Goal: Task Accomplishment & Management: Manage account settings

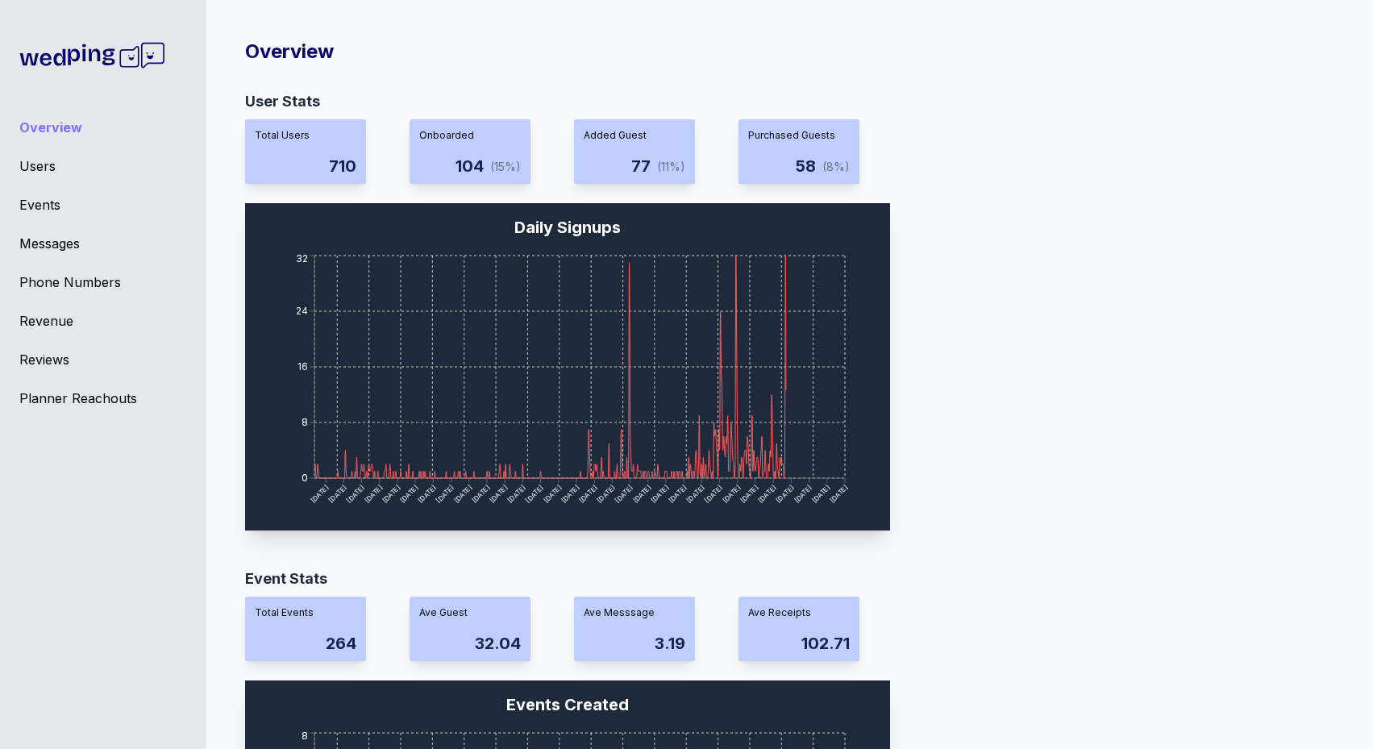
click at [27, 185] on div "Overview Users Events Messages Phone Numbers Revenue Reviews Planner Reachouts" at bounding box center [103, 374] width 206 height 749
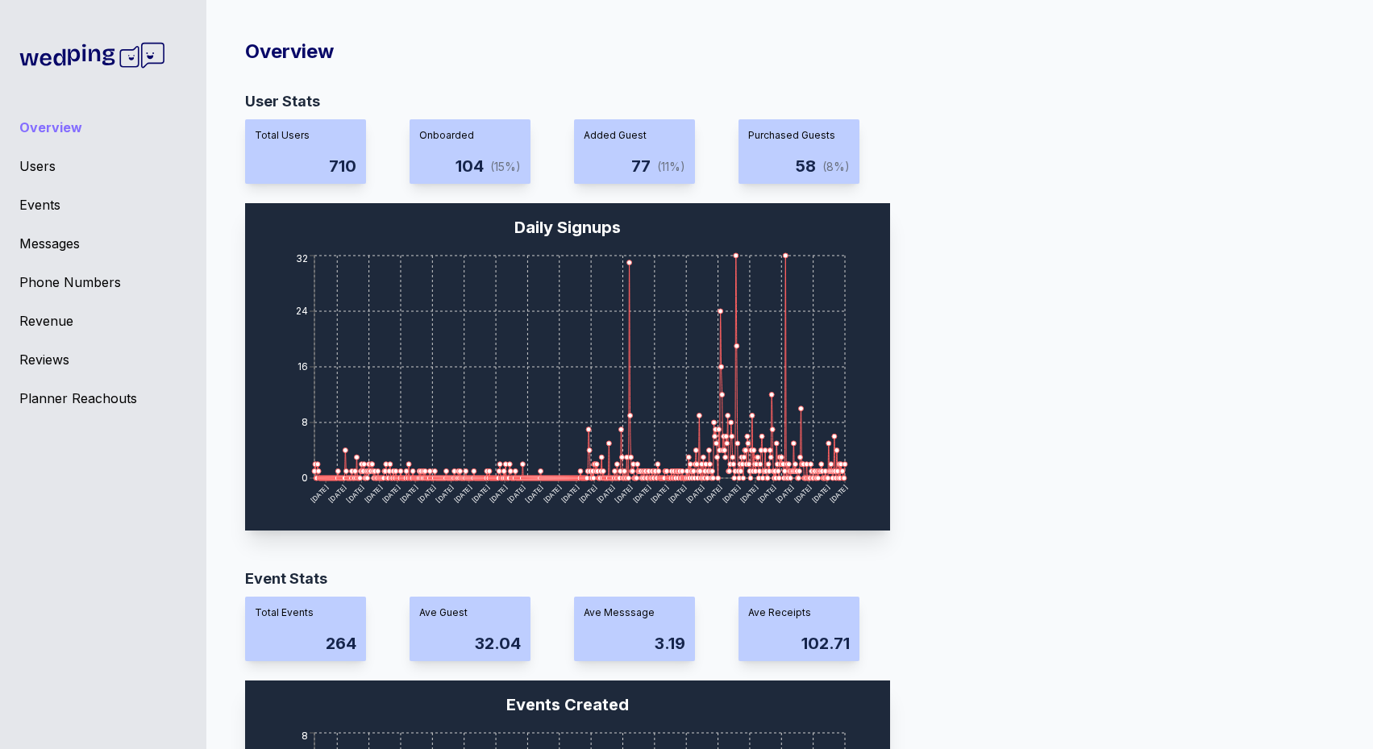
click at [42, 206] on div "Events" at bounding box center [103, 204] width 168 height 19
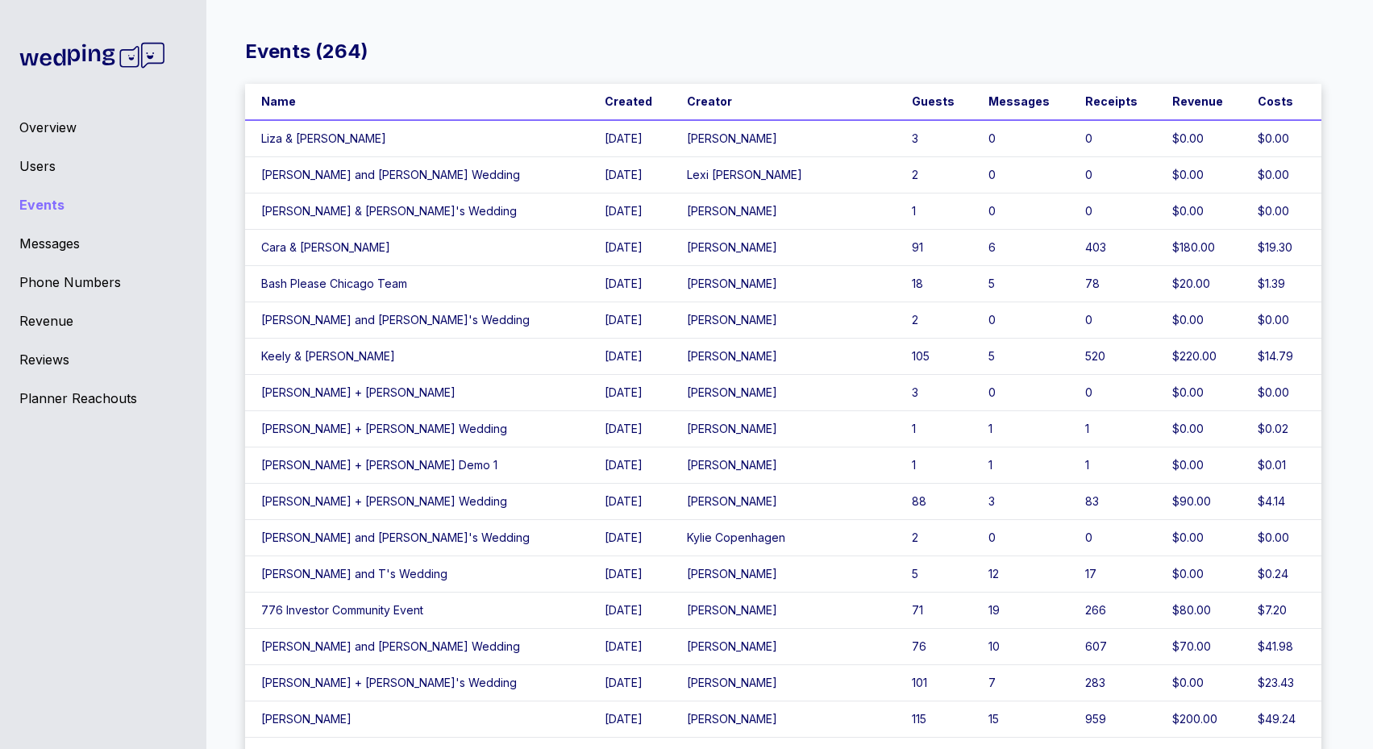
click at [324, 4] on div "Events ( 264 ) Name Created Creator Guests Messages Receipts Revenue Costs [PER…" at bounding box center [686, 374] width 1373 height 749
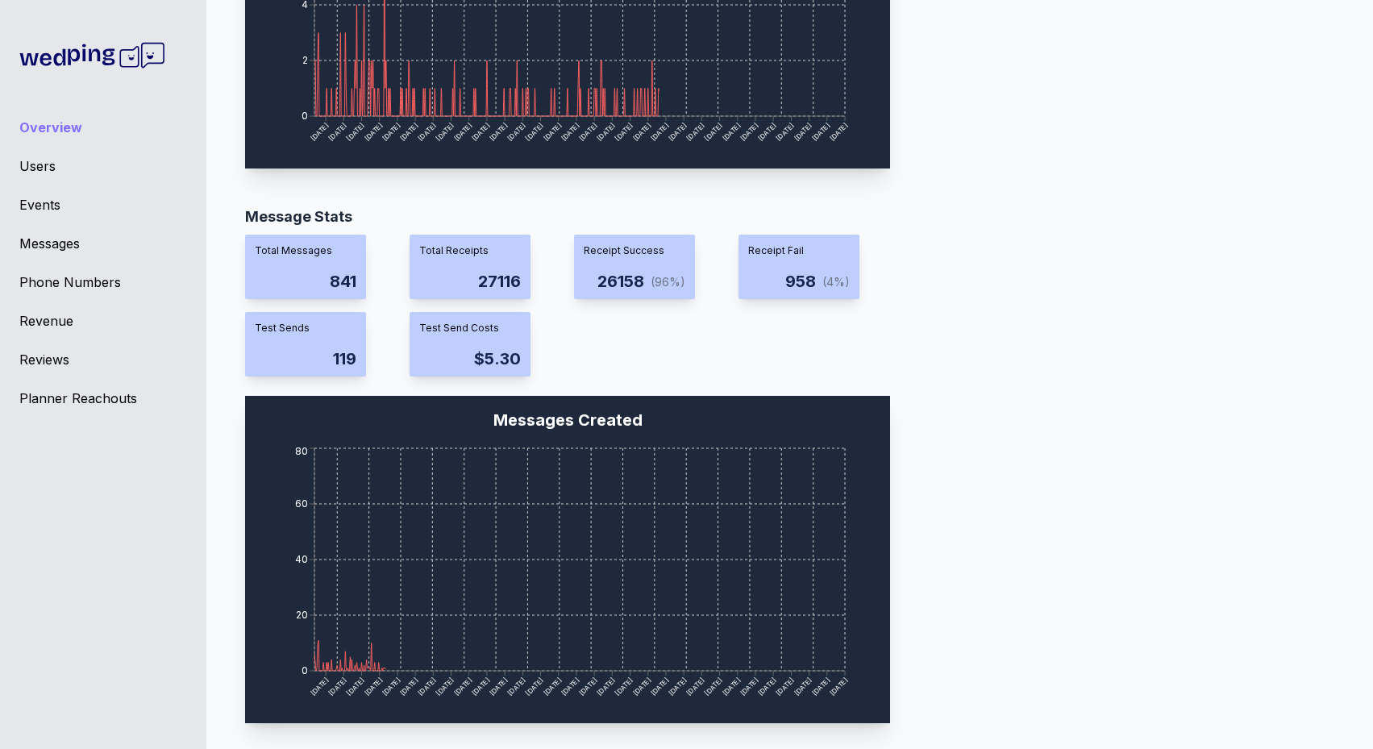
scroll to position [1205, 0]
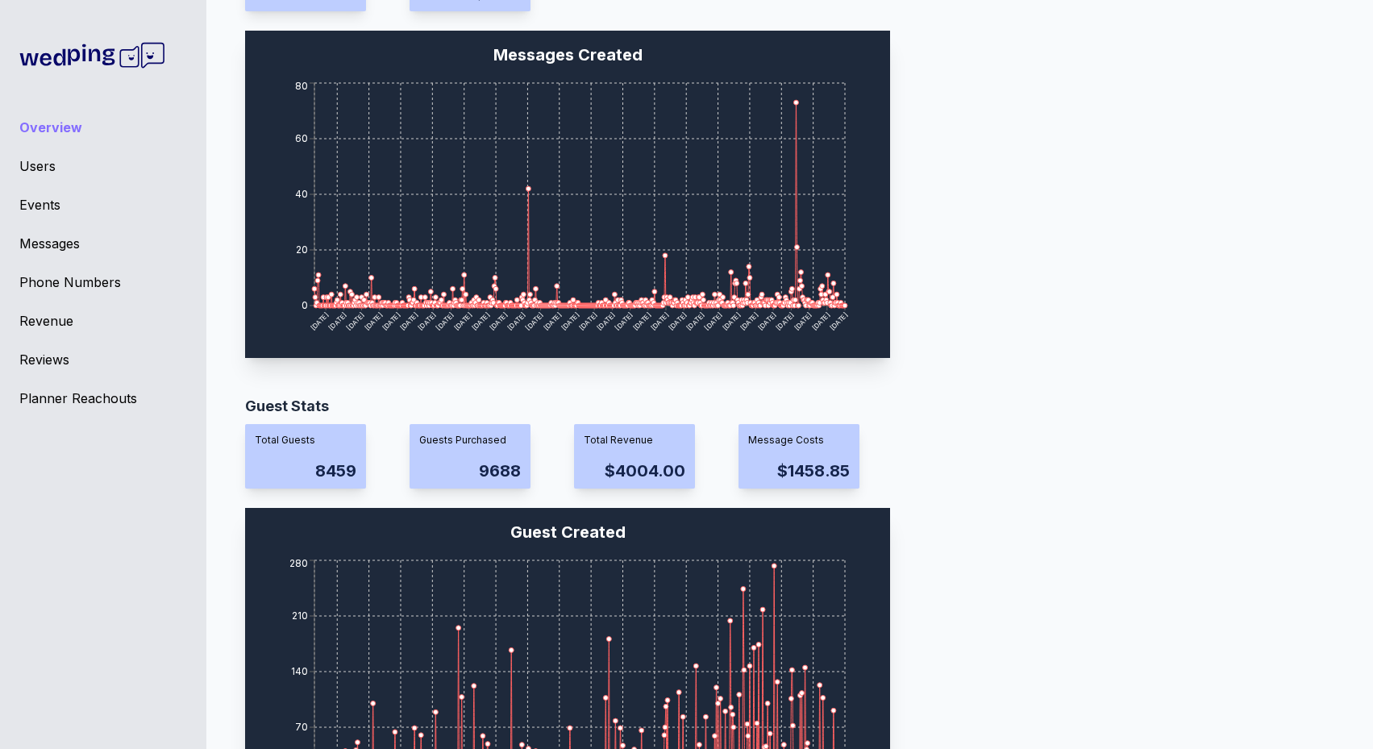
click at [34, 213] on div "Events" at bounding box center [103, 204] width 168 height 19
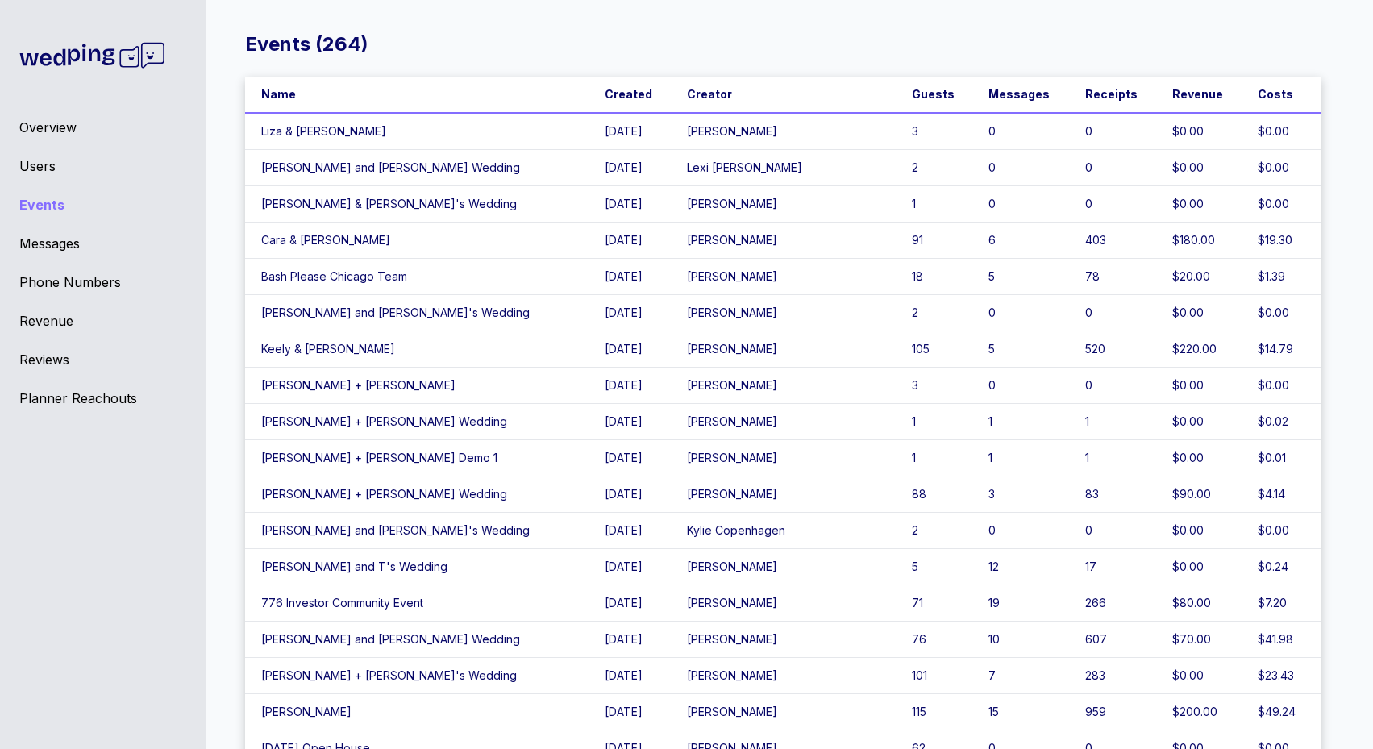
scroll to position [9, 0]
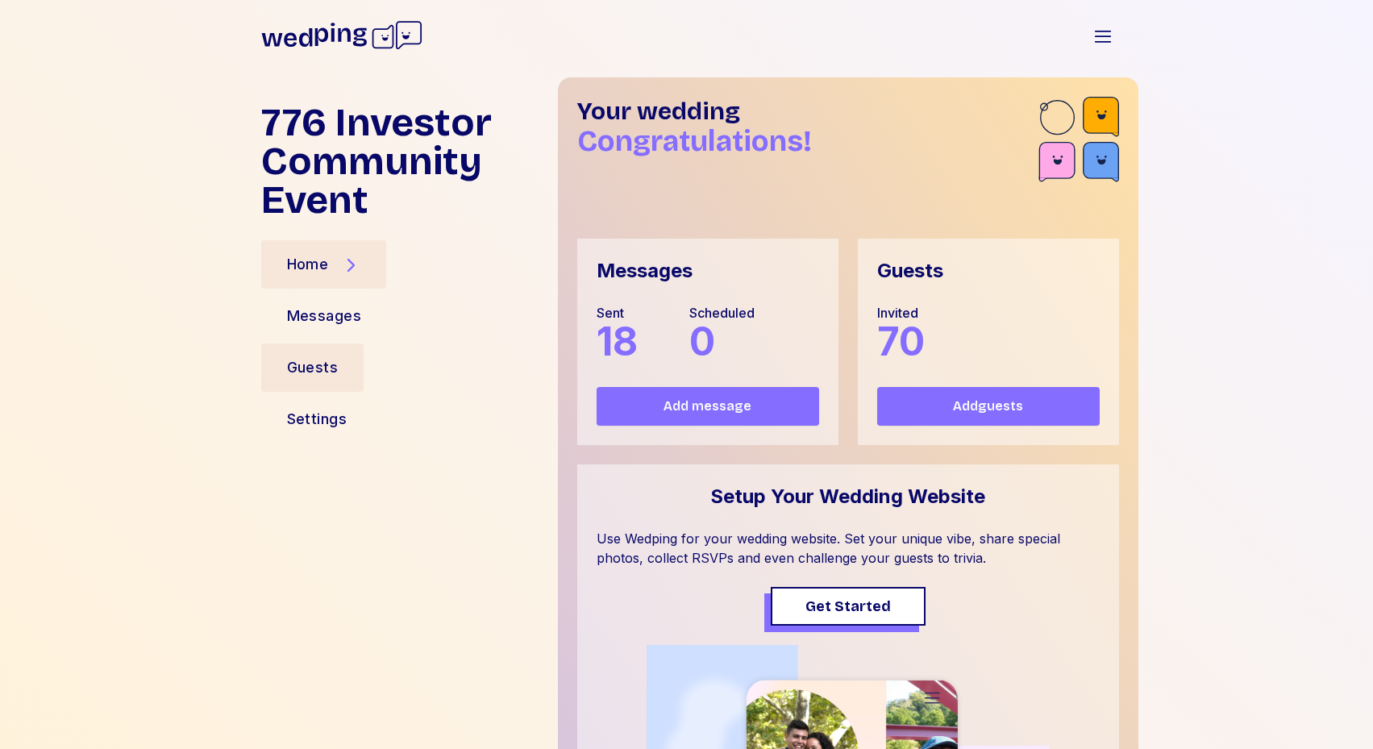
click at [329, 368] on div "Guests" at bounding box center [313, 367] width 52 height 23
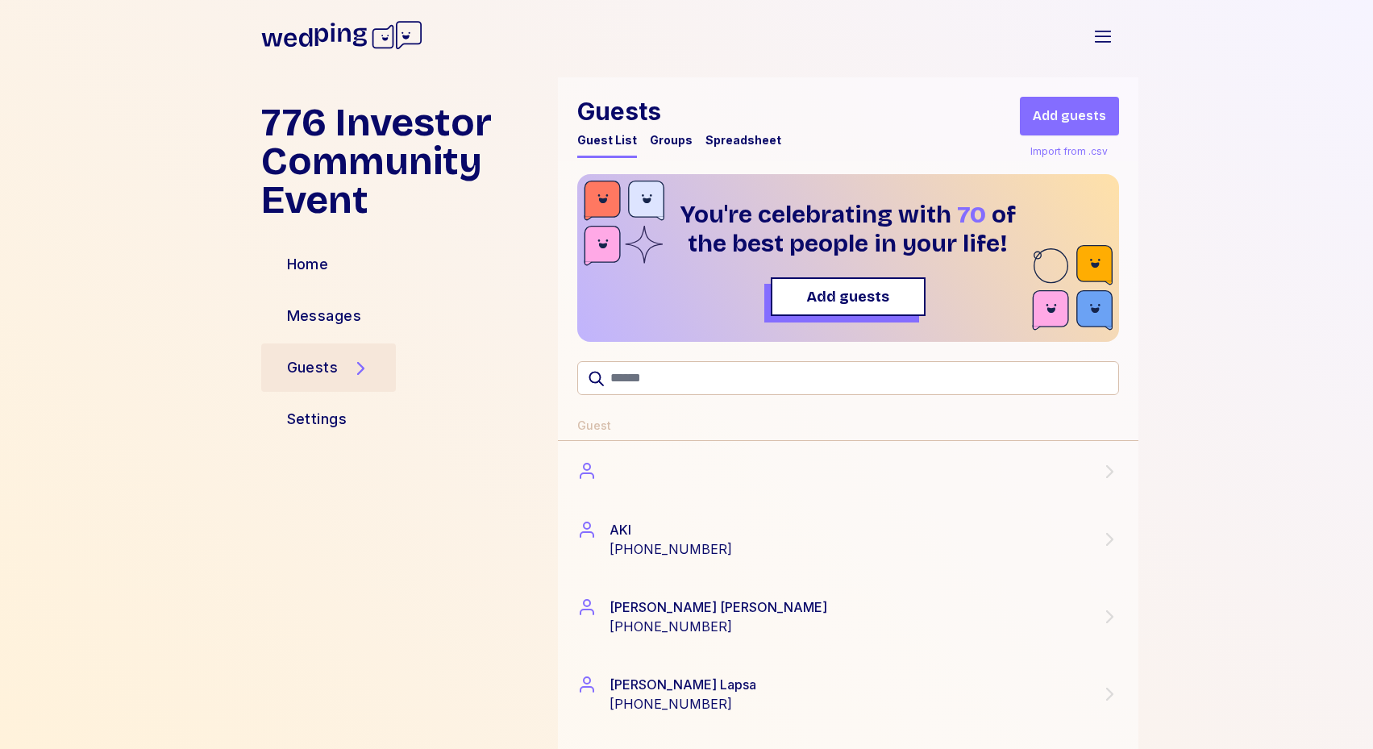
click at [1093, 148] on div "Import from .csv" at bounding box center [1069, 151] width 84 height 19
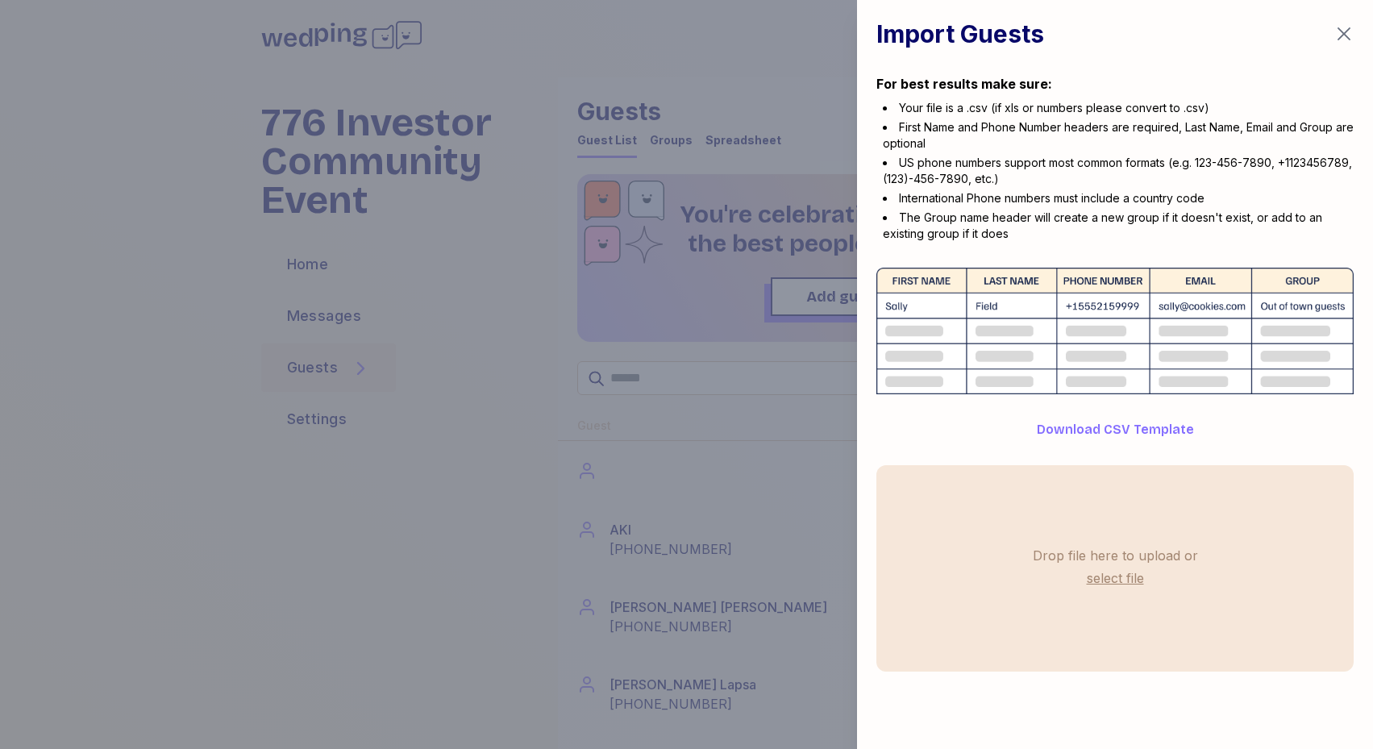
click at [1079, 421] on span "Download CSV Template" at bounding box center [1115, 429] width 157 height 19
click at [714, 418] on div at bounding box center [686, 374] width 1373 height 749
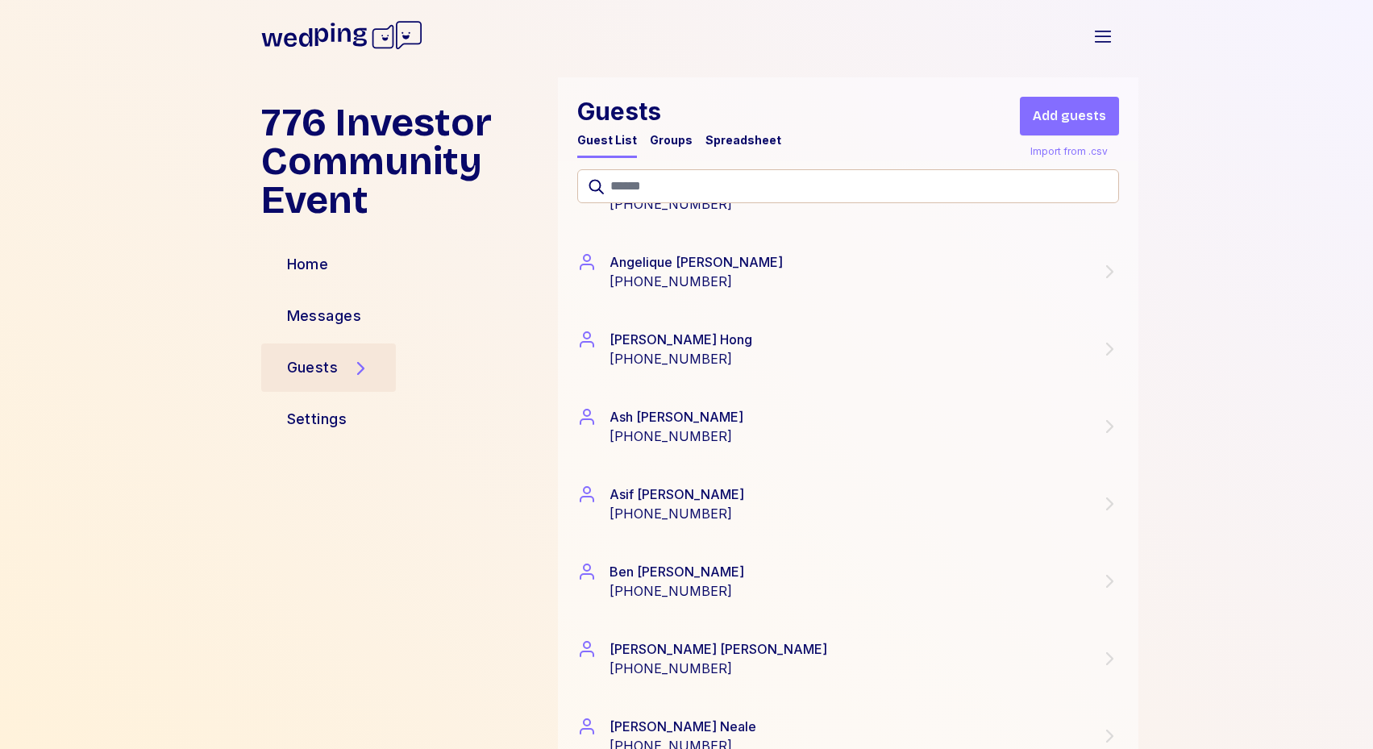
scroll to position [14, 0]
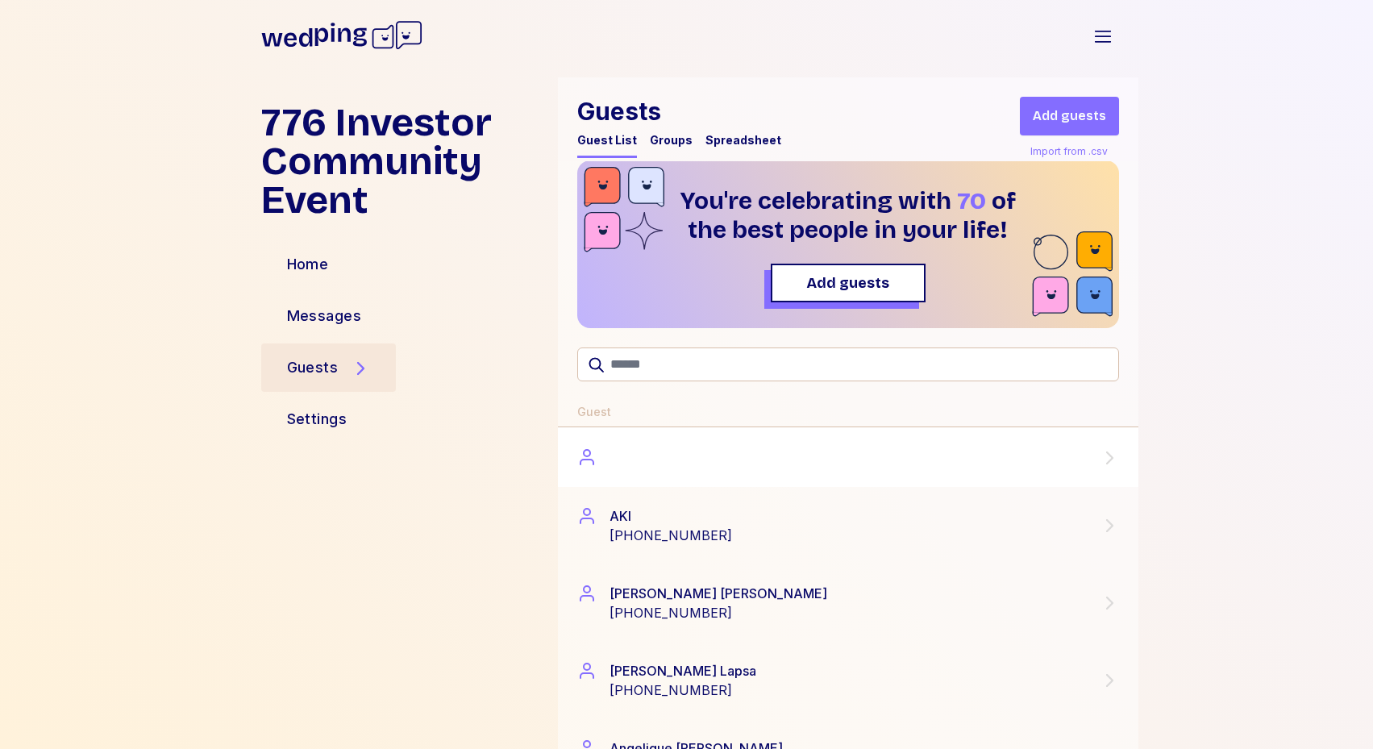
click at [690, 470] on div at bounding box center [848, 457] width 581 height 60
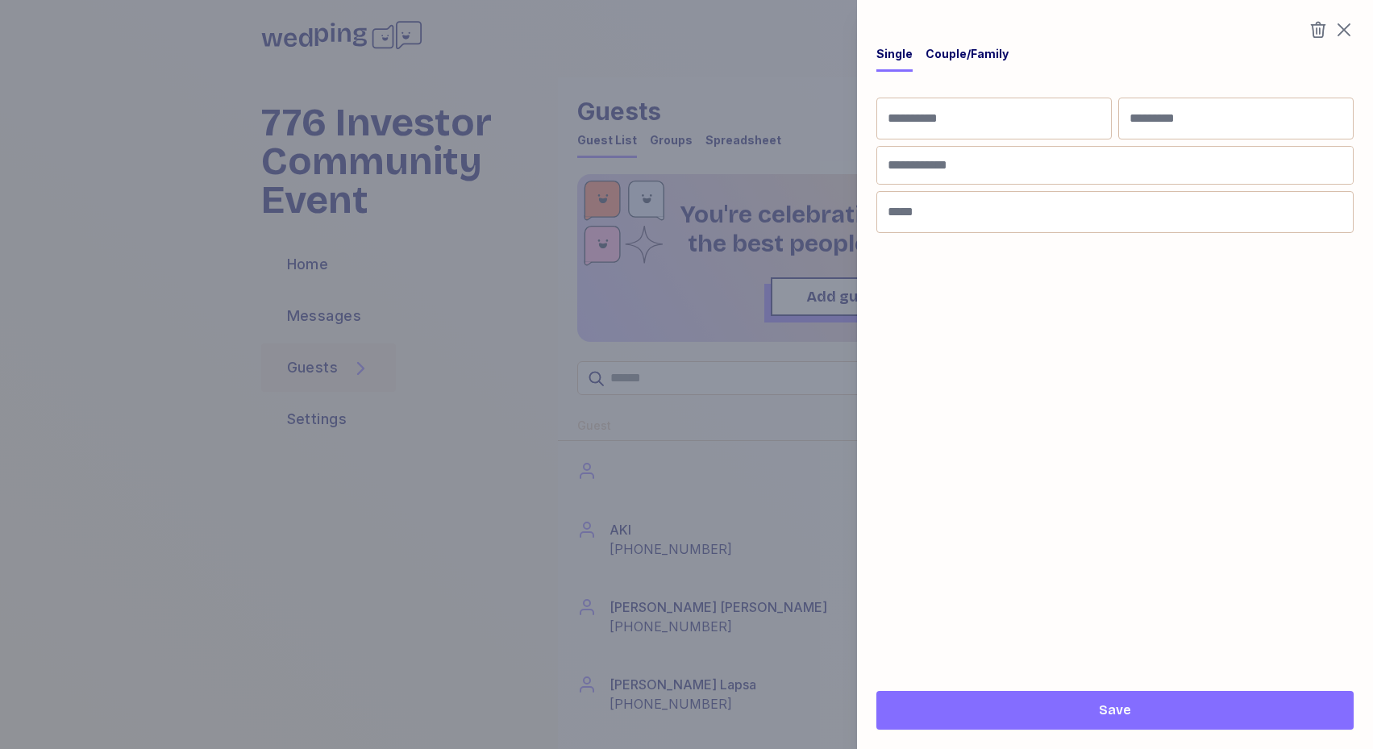
click at [768, 93] on div at bounding box center [686, 374] width 1373 height 749
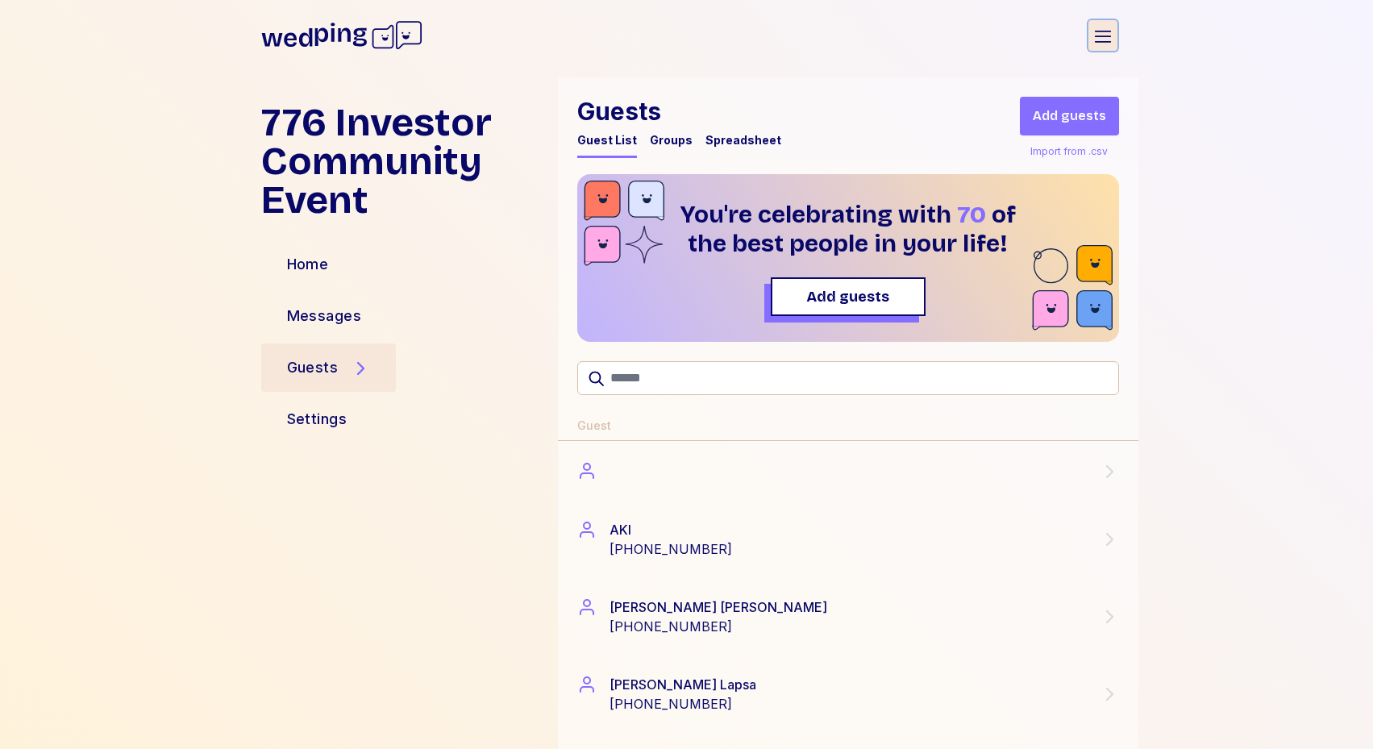
click at [1102, 31] on icon "button" at bounding box center [1103, 36] width 16 height 11
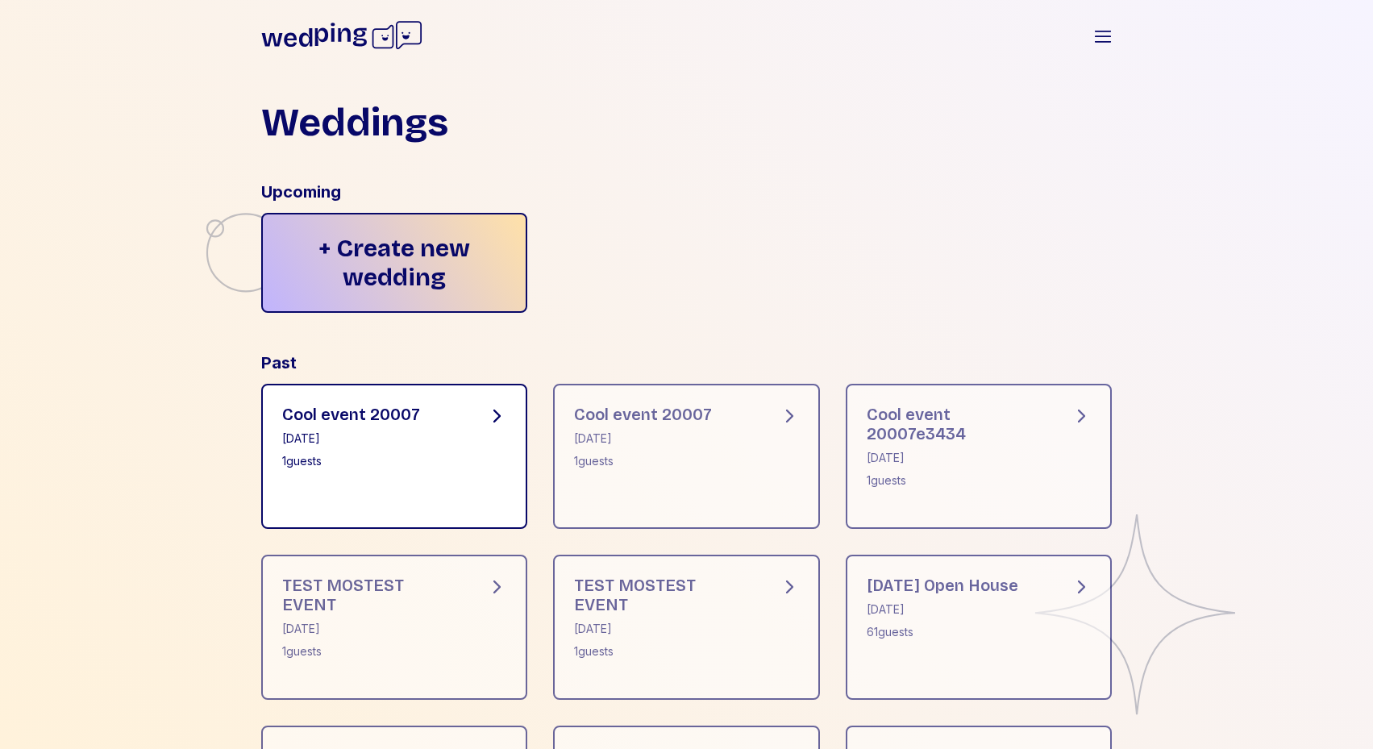
click at [422, 456] on div "Cool event 20007 September 26, 2025 1 guests" at bounding box center [394, 456] width 267 height 145
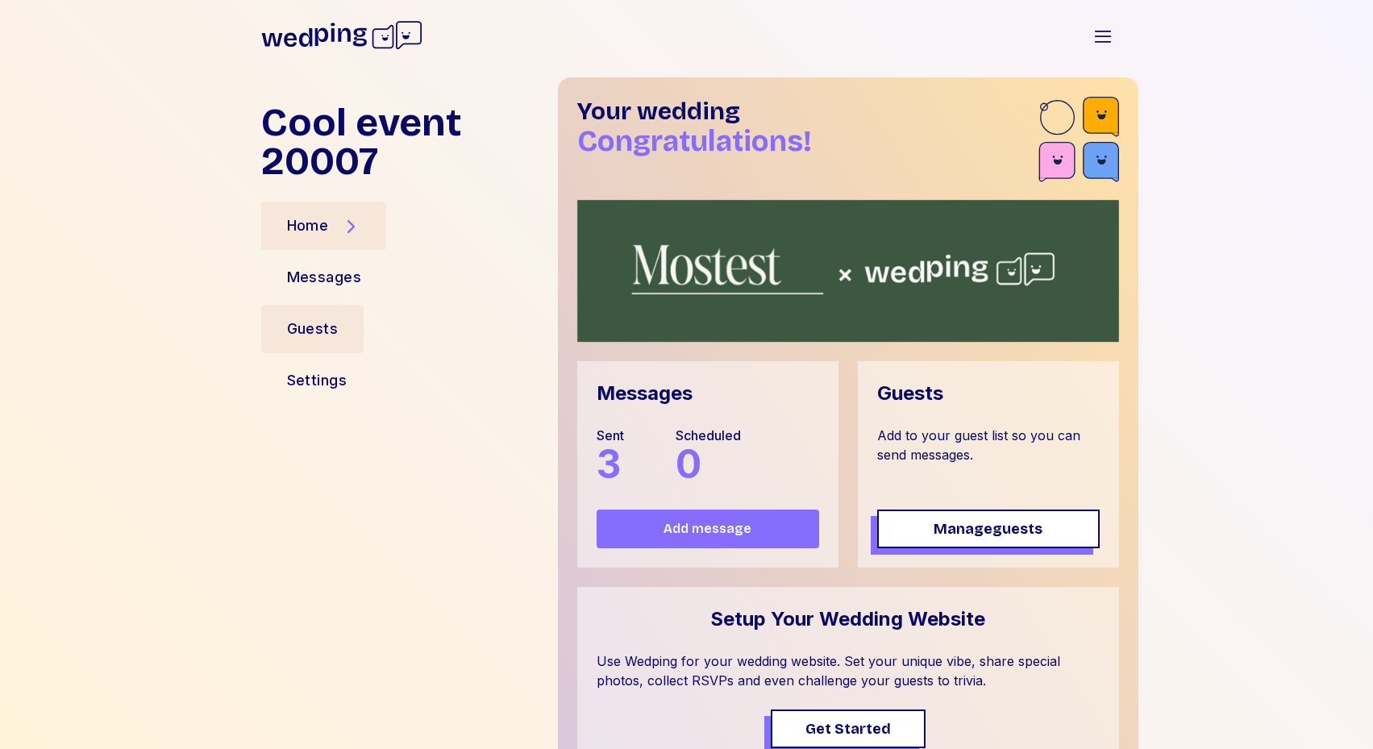
click at [333, 324] on div "Guests" at bounding box center [313, 329] width 52 height 23
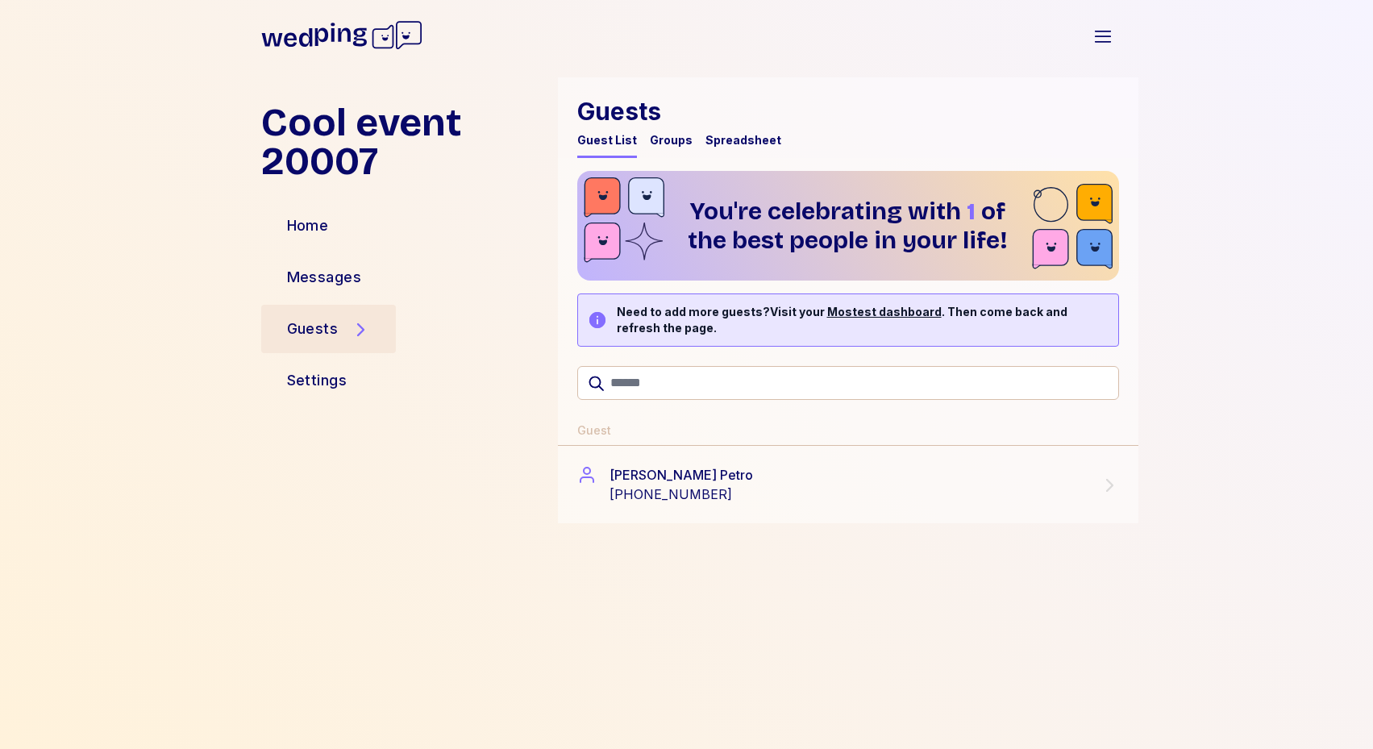
click at [310, 43] on icon at bounding box center [286, 37] width 51 height 19
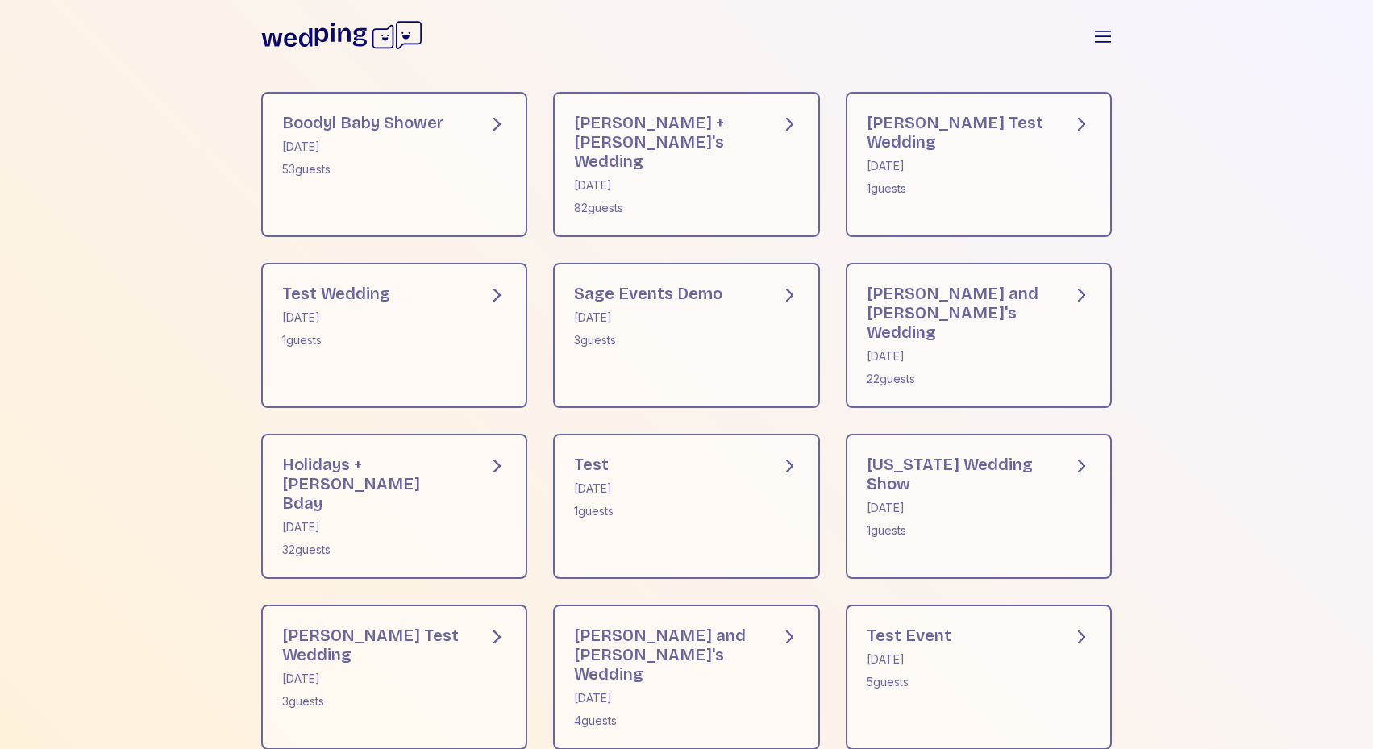
scroll to position [946, 0]
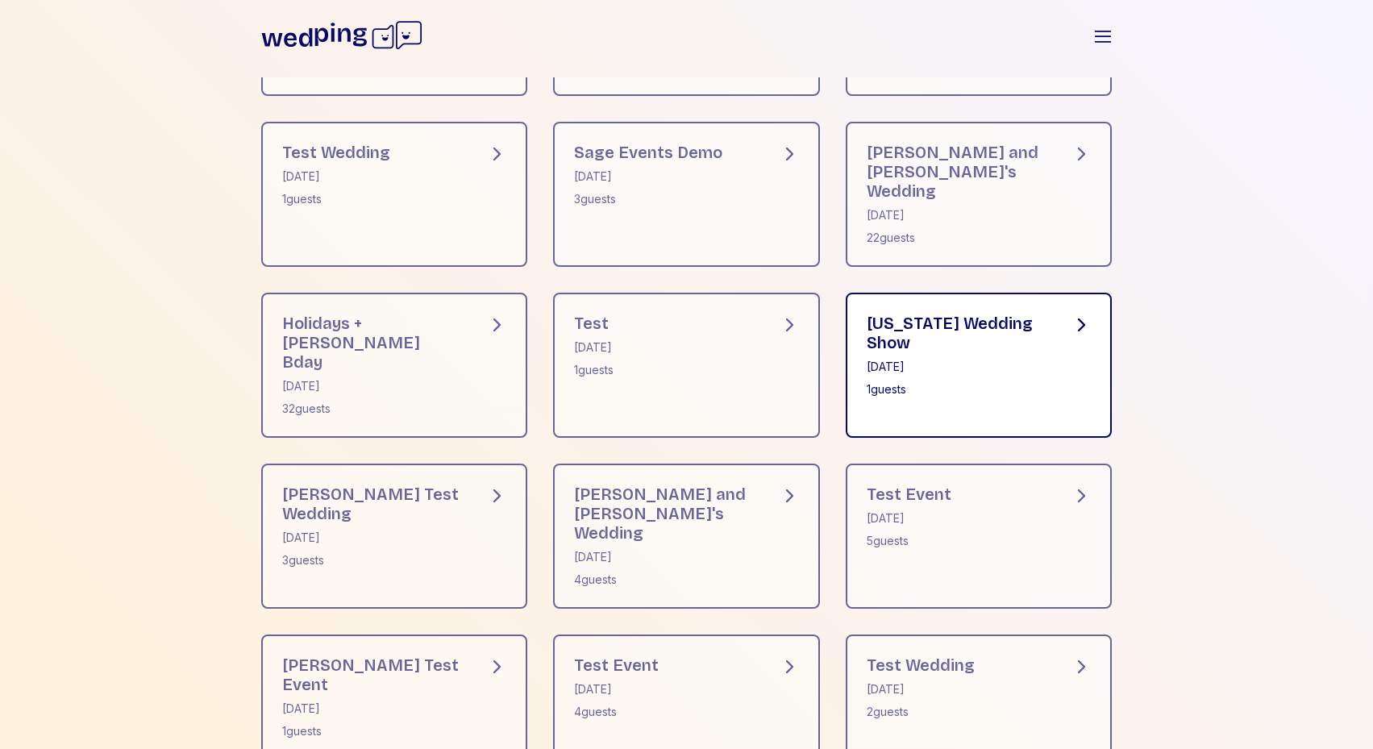
click at [876, 360] on div "July 13, 2024" at bounding box center [957, 367] width 180 height 16
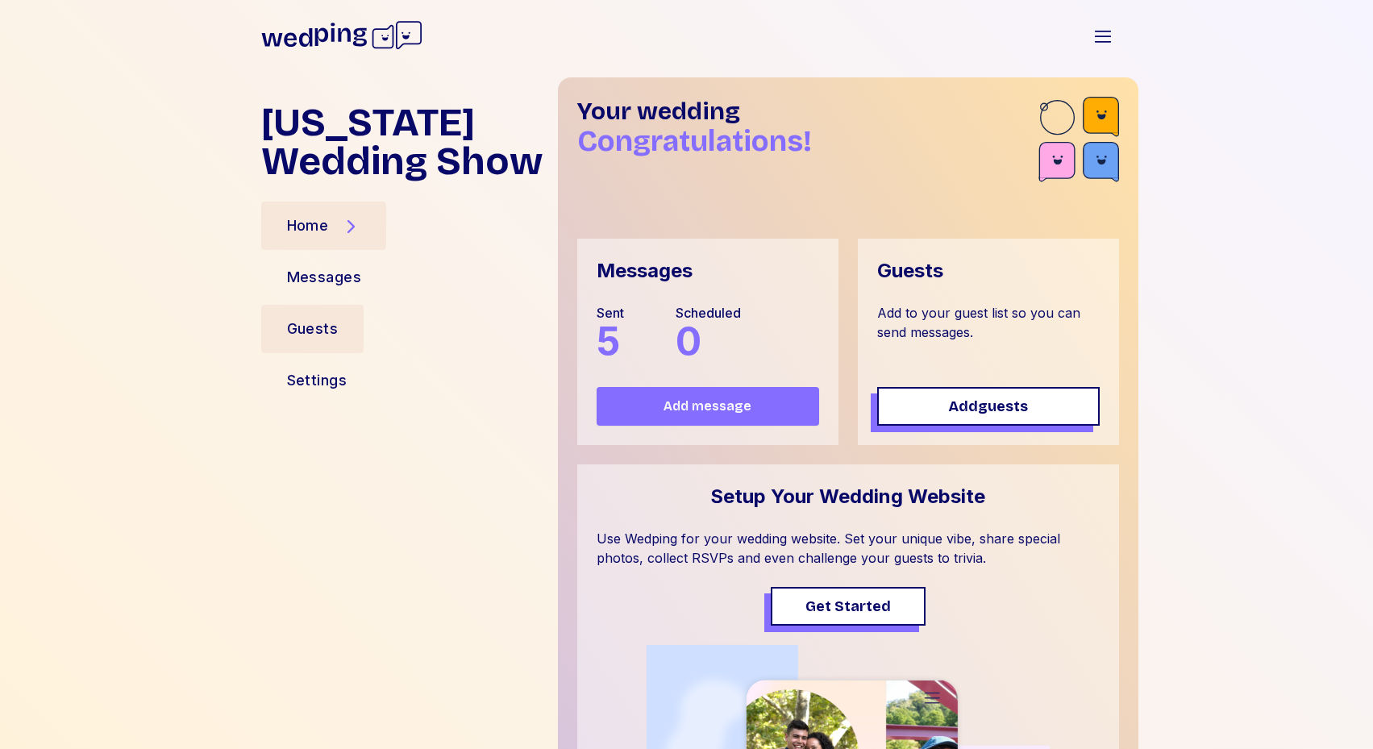
click at [311, 338] on div "Guests" at bounding box center [313, 329] width 52 height 23
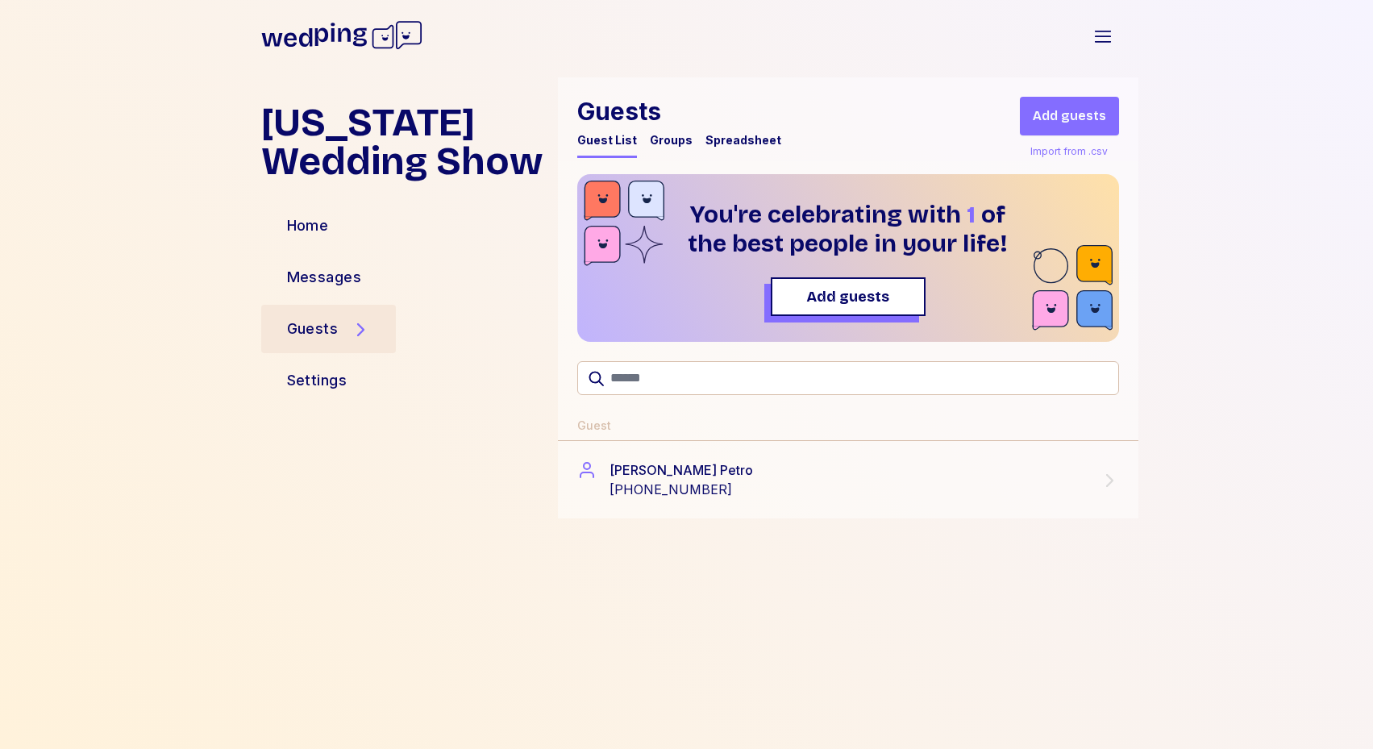
click at [1096, 149] on div "Import from .csv" at bounding box center [1069, 151] width 84 height 19
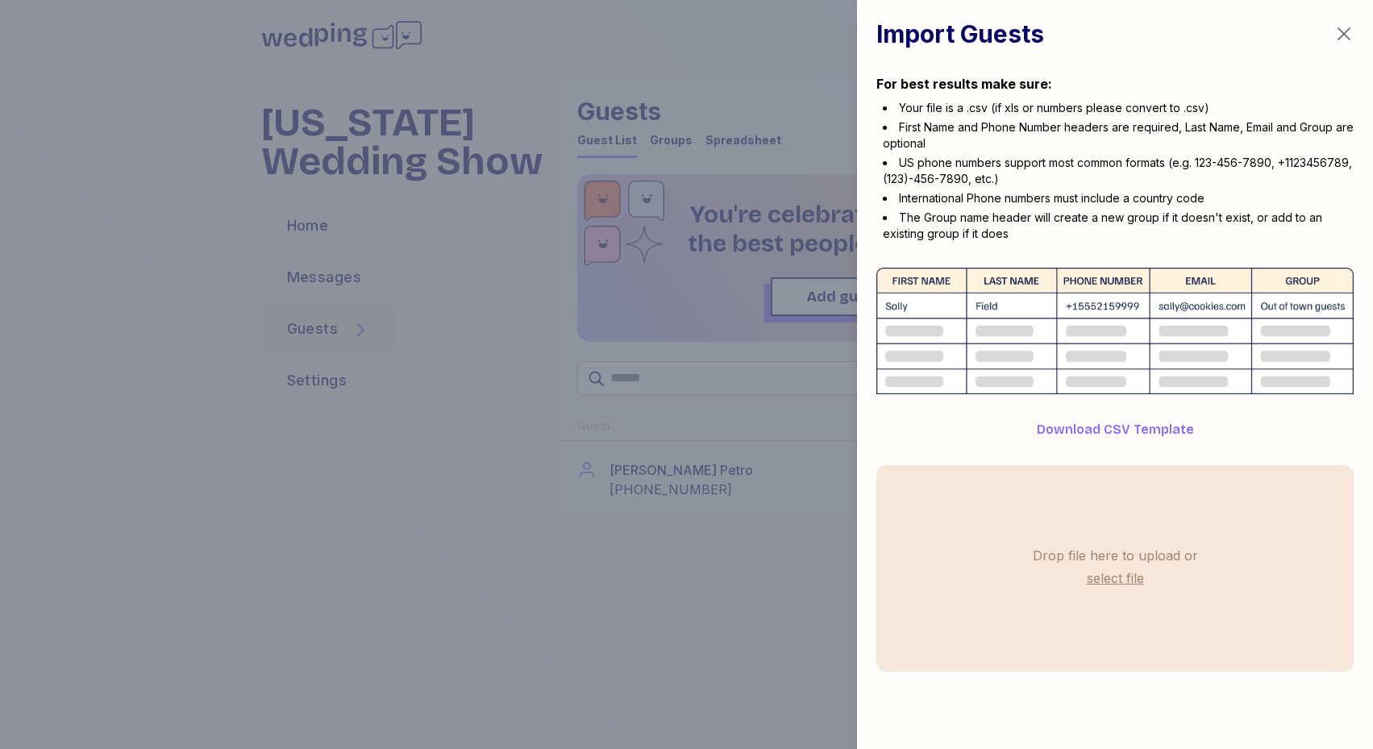
click at [1097, 582] on label "select file" at bounding box center [1116, 578] width 64 height 26
click at [0, 0] on input "select file" at bounding box center [0, 0] width 0 height 0
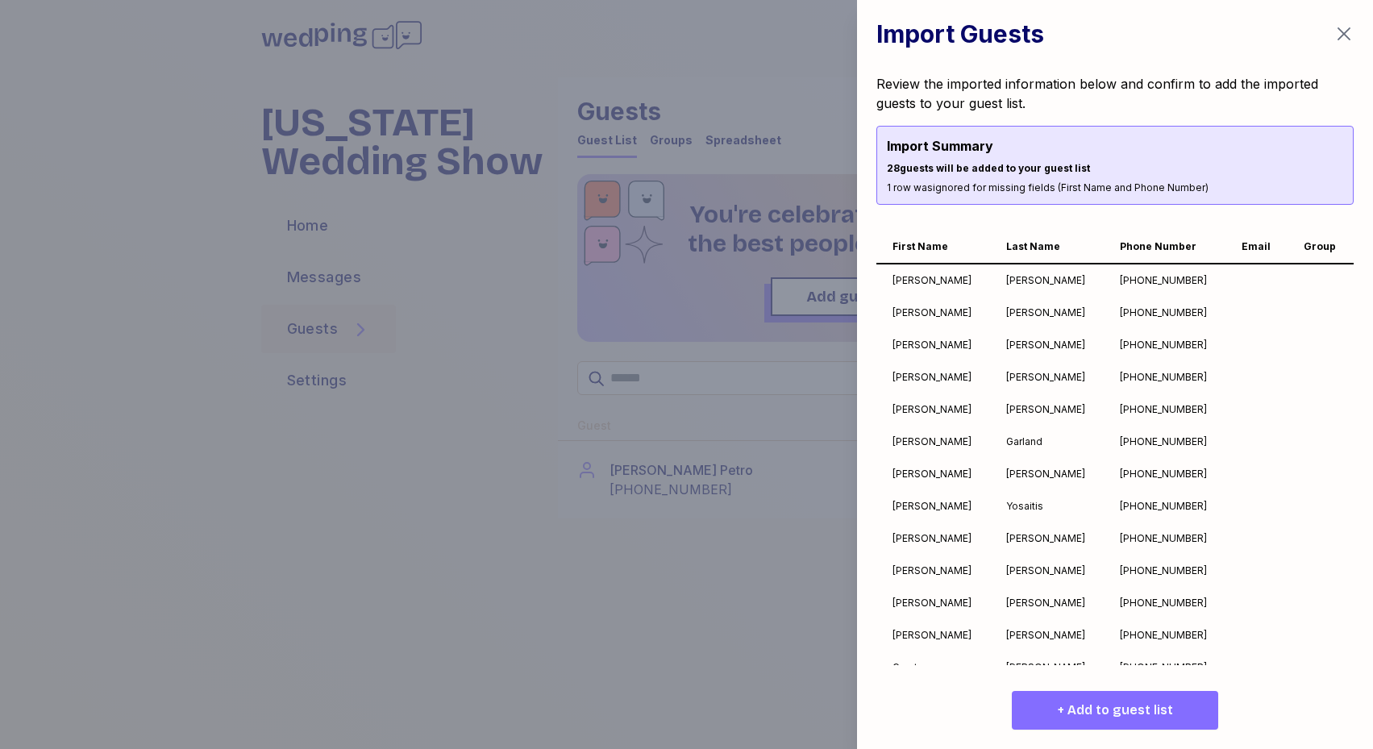
click at [1093, 706] on span "+ Add to guest list" at bounding box center [1115, 710] width 115 height 19
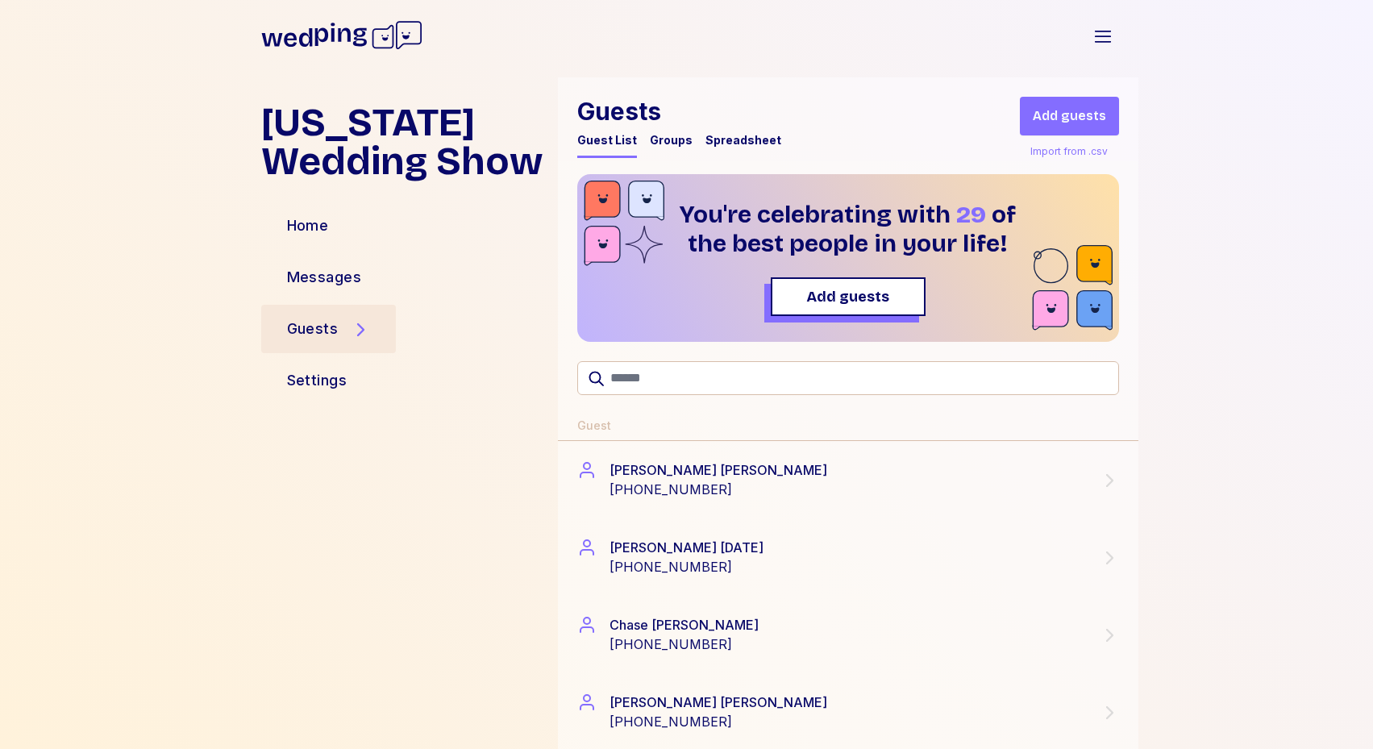
click at [1076, 183] on div at bounding box center [1072, 258] width 81 height 155
click at [1069, 154] on div "Import from .csv" at bounding box center [1069, 151] width 84 height 19
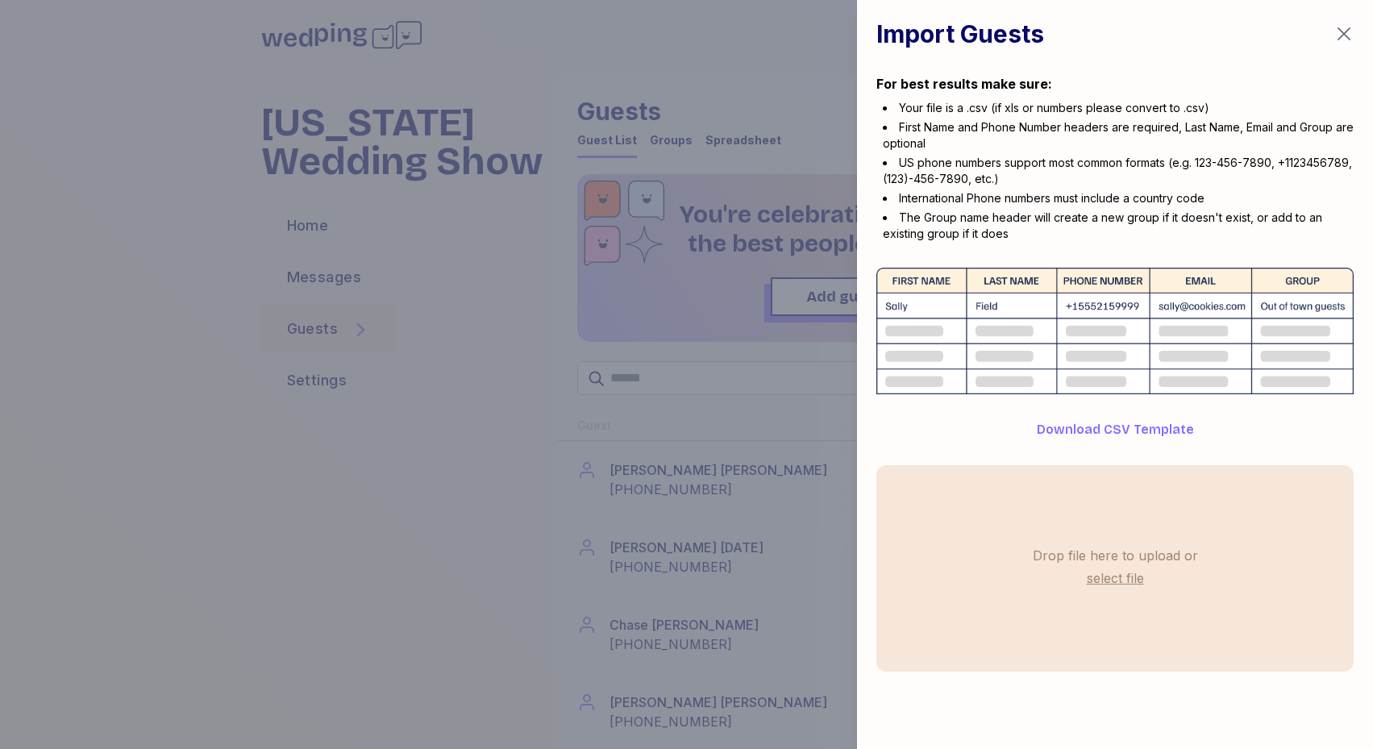
click at [1089, 573] on label "select file" at bounding box center [1116, 578] width 64 height 26
click at [0, 0] on input "select file" at bounding box center [0, 0] width 0 height 0
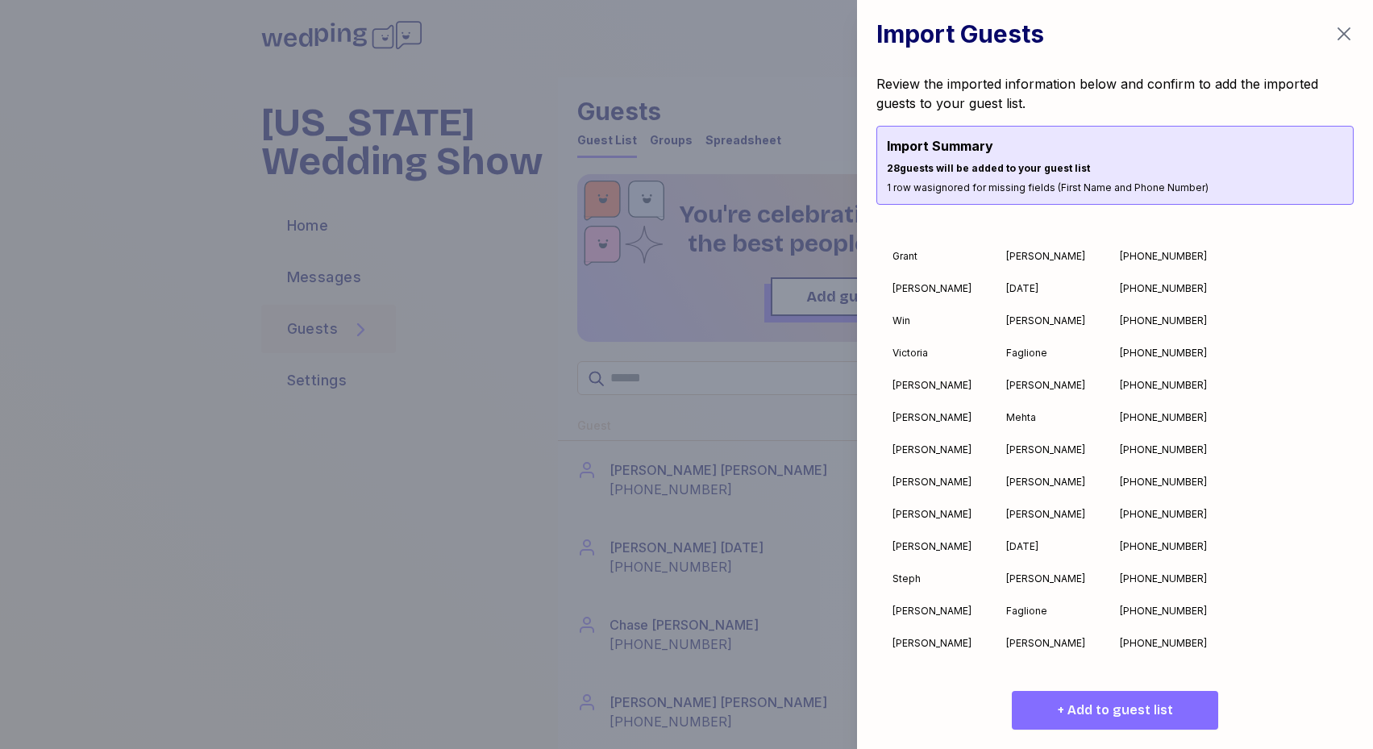
scroll to position [502, 0]
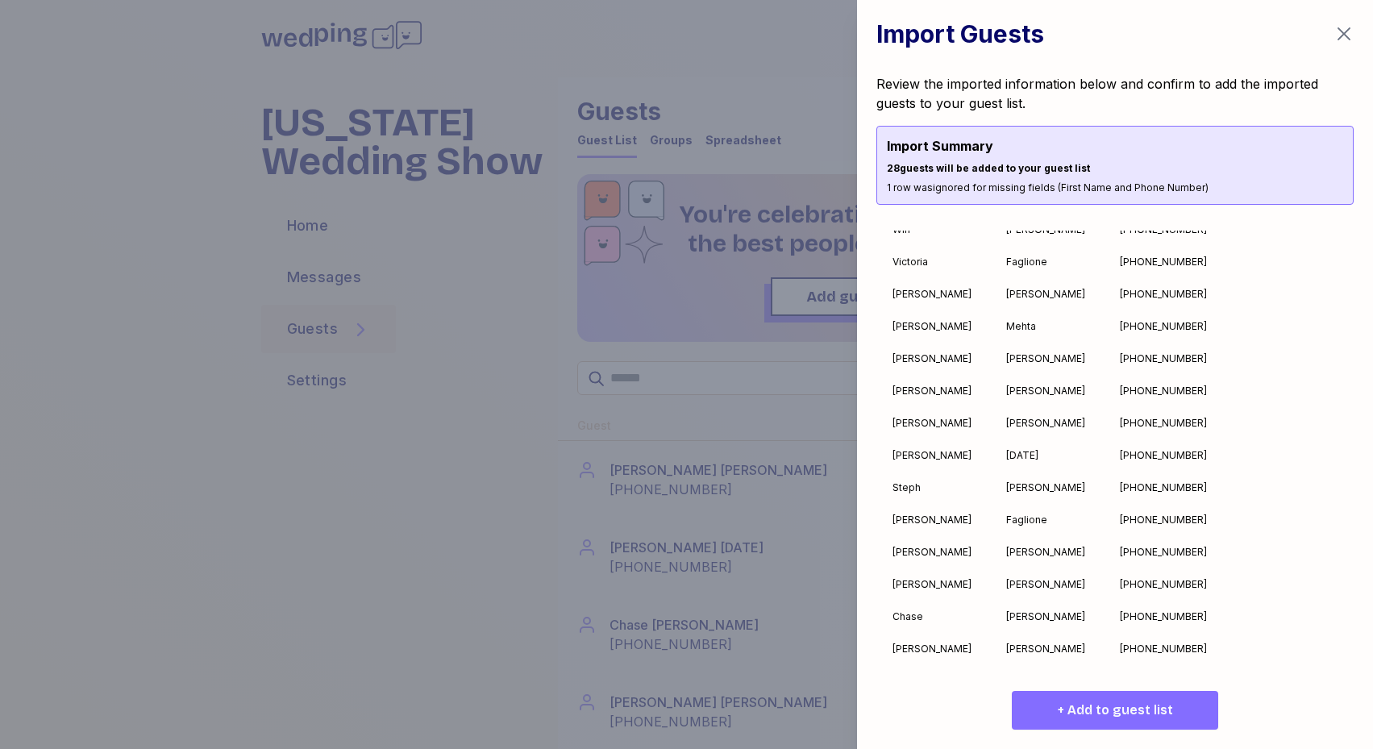
click at [797, 656] on div at bounding box center [686, 374] width 1373 height 749
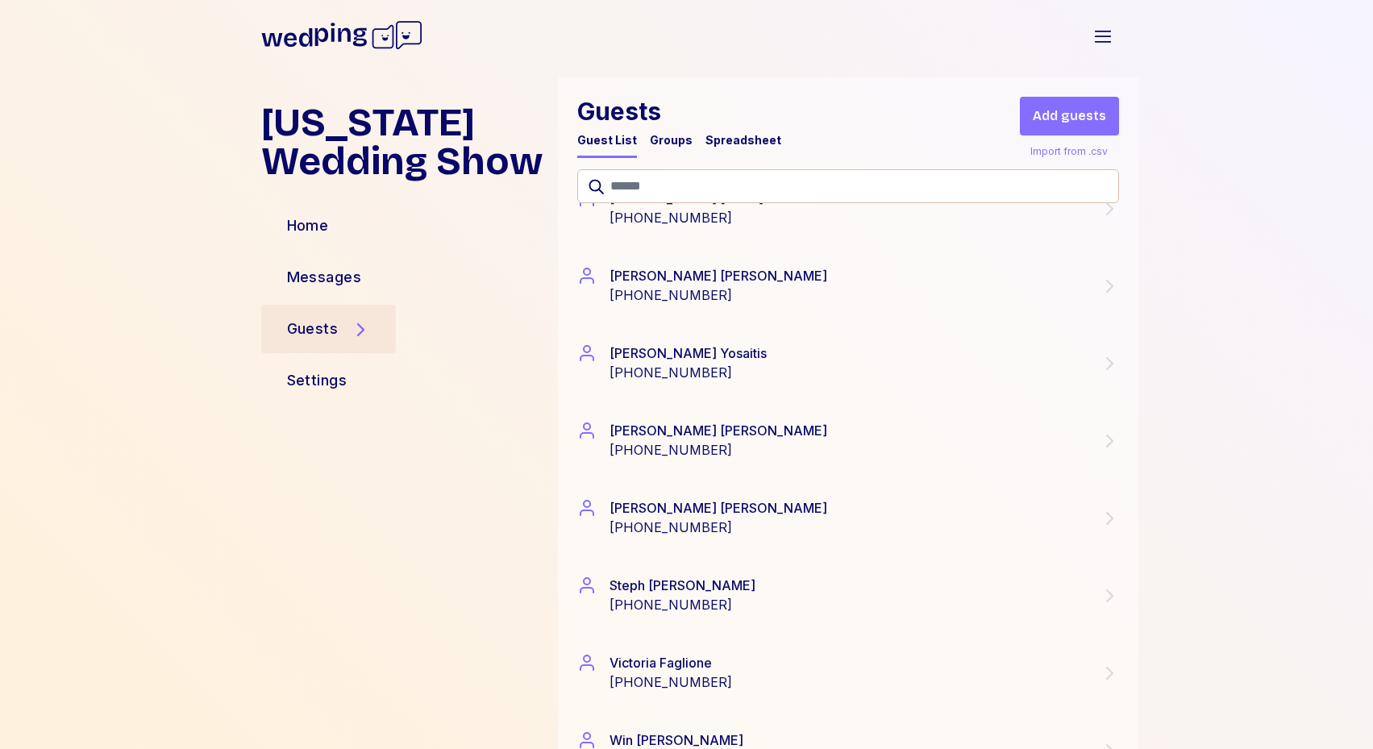
scroll to position [1976, 0]
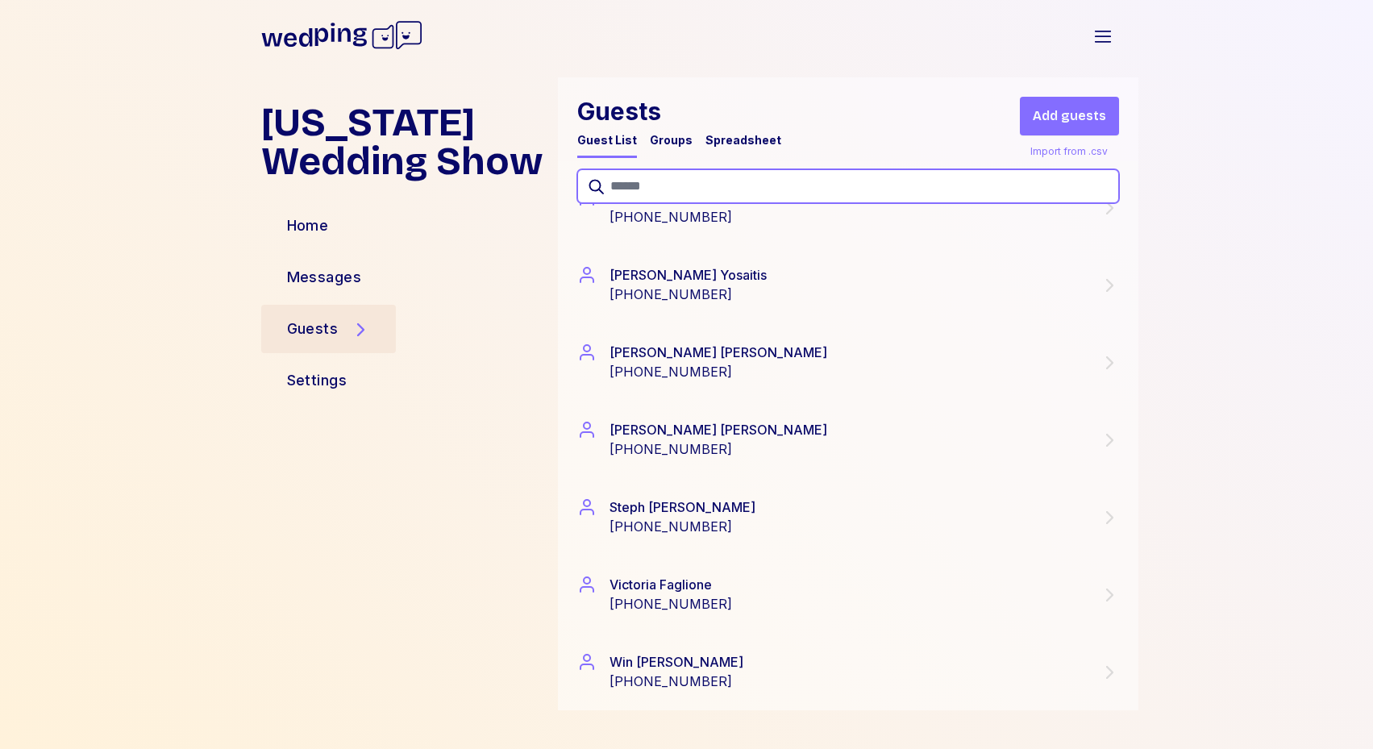
click at [618, 186] on input "text" at bounding box center [848, 186] width 542 height 34
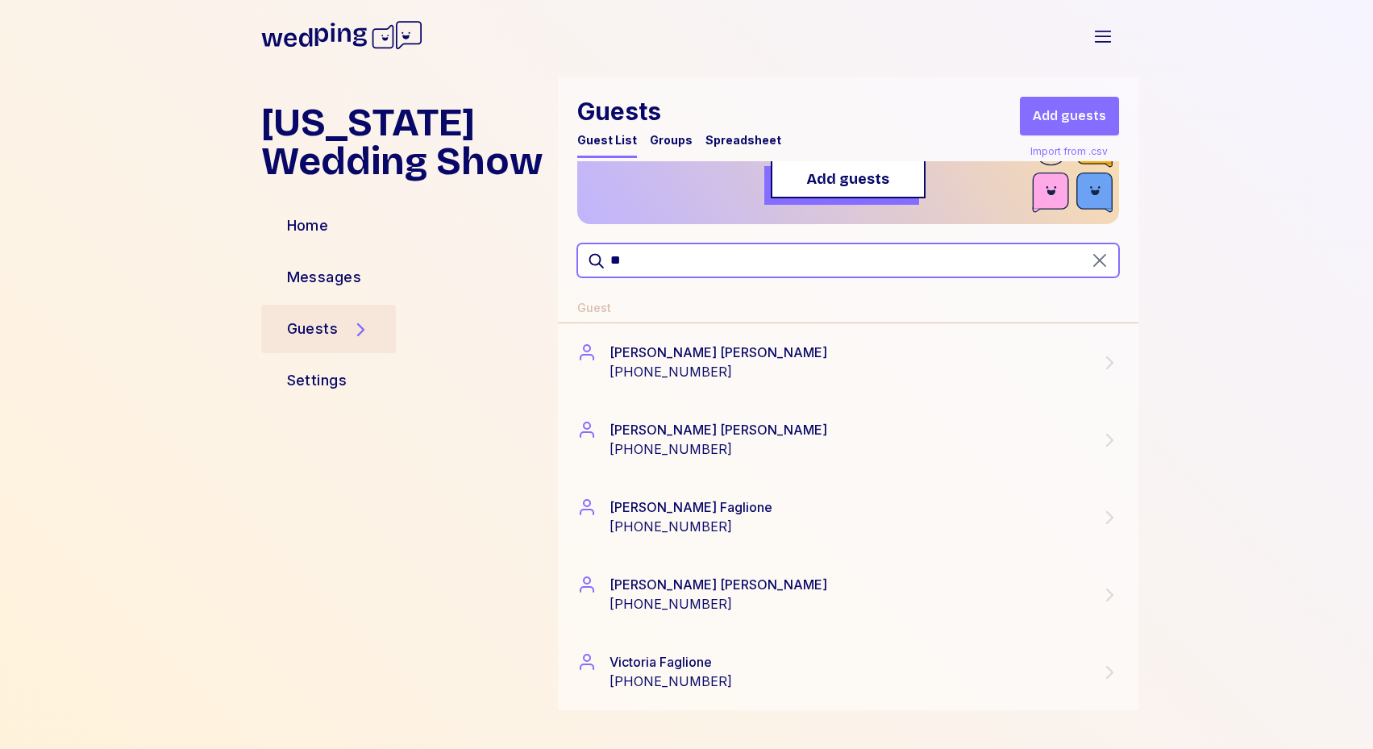
scroll to position [0, 0]
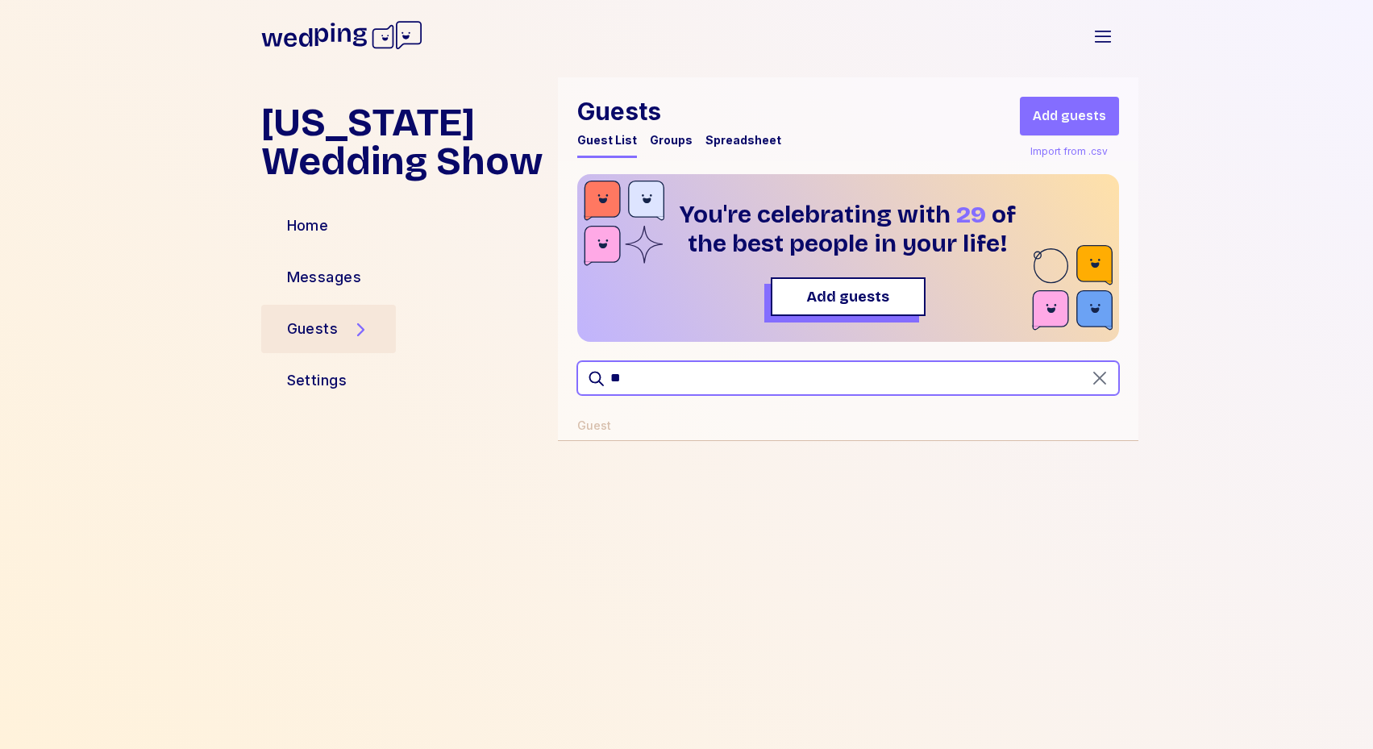
type input "*"
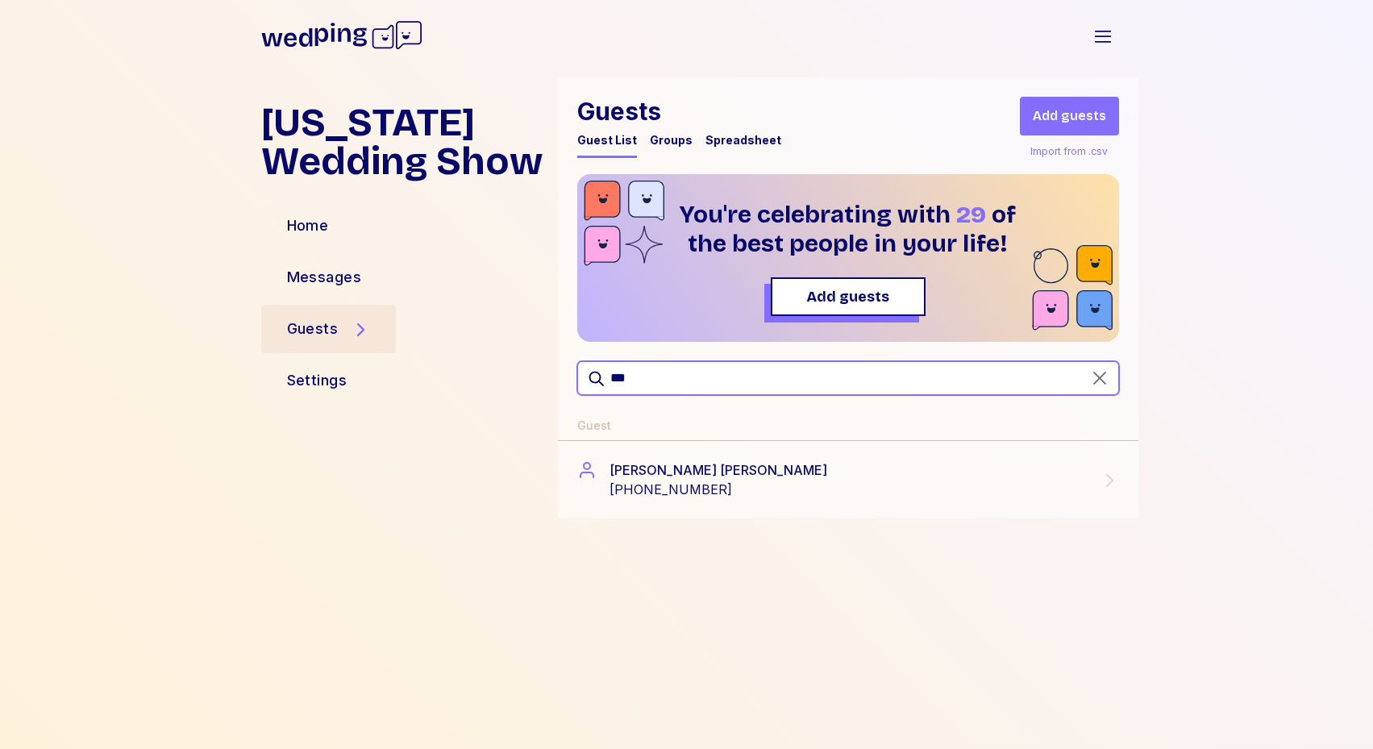
type input "***"
click at [427, 315] on div "Guests" at bounding box center [403, 329] width 284 height 39
